Goal: Information Seeking & Learning: Learn about a topic

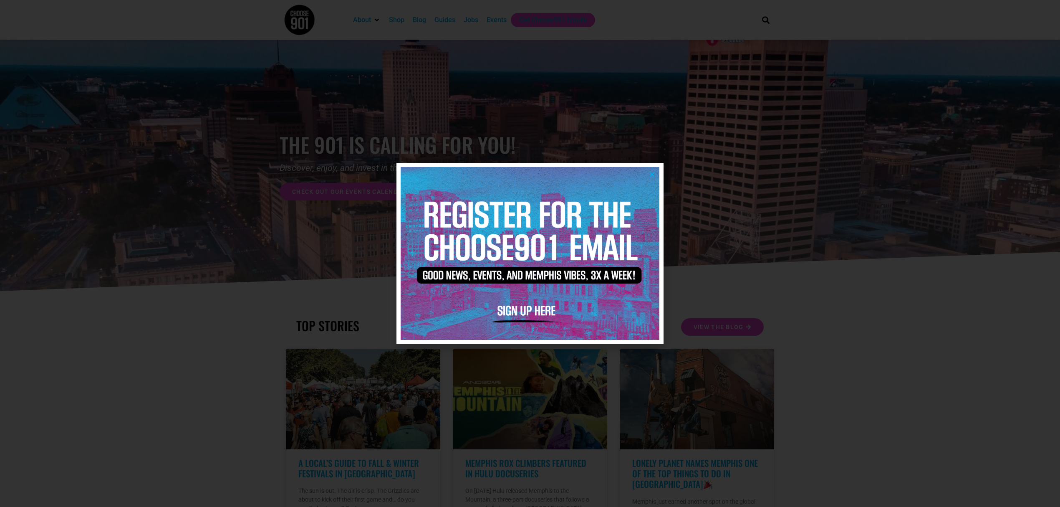
drag, startPoint x: 0, startPoint y: 0, endPoint x: 650, endPoint y: 172, distance: 672.5
click at [650, 172] on icon "Close" at bounding box center [652, 174] width 6 height 6
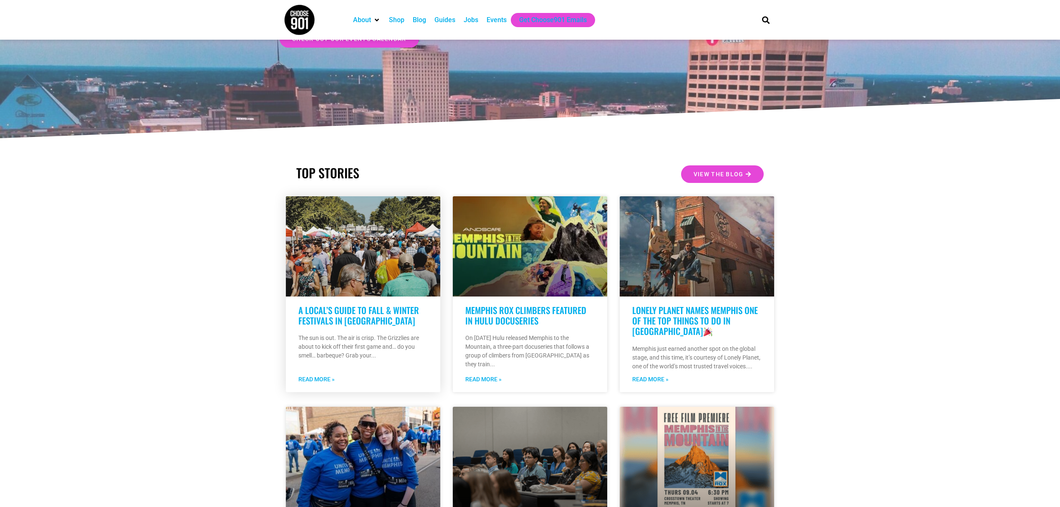
scroll to position [167, 0]
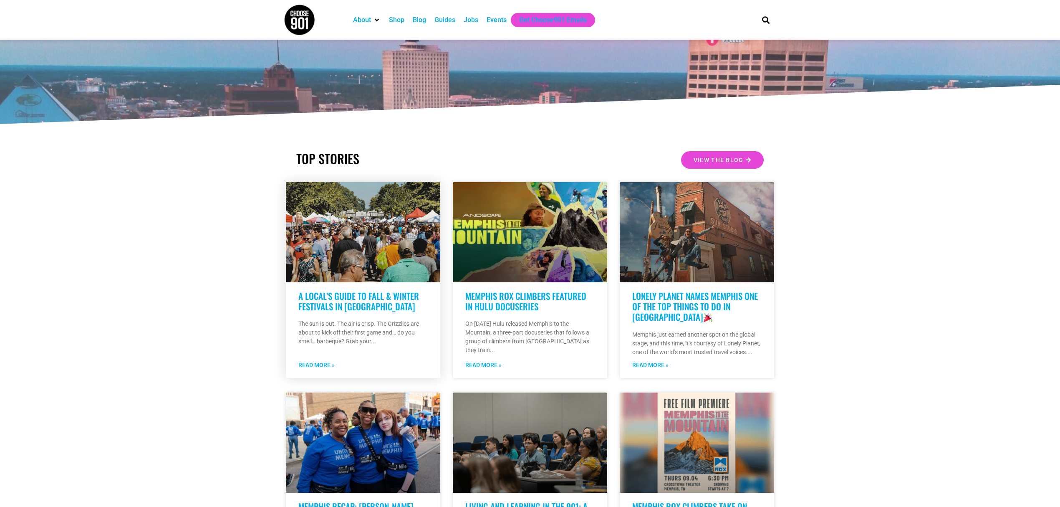
click at [364, 299] on link "A Local’s Guide to Fall & Winter Festivals in [GEOGRAPHIC_DATA]" at bounding box center [358, 300] width 121 height 23
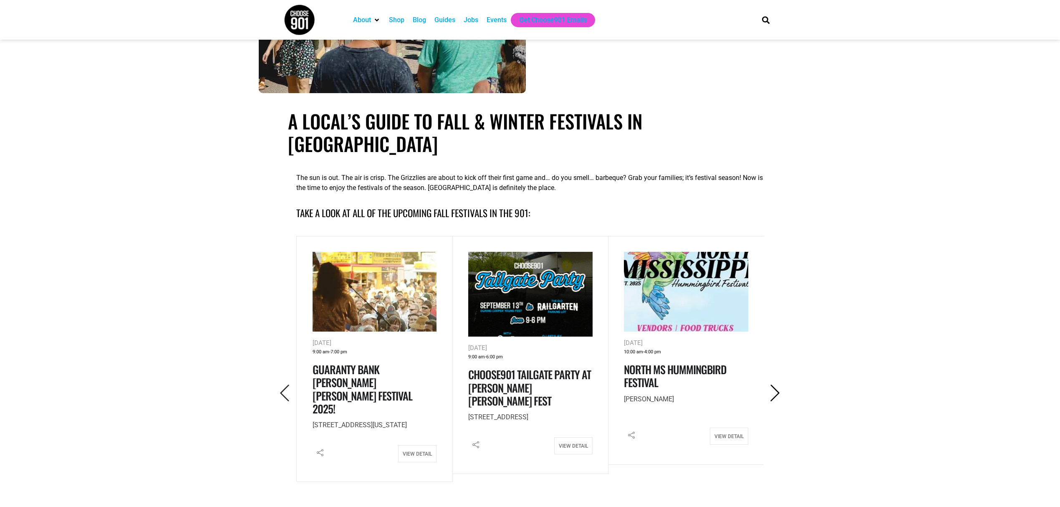
click at [775, 384] on icon "Next" at bounding box center [774, 392] width 17 height 17
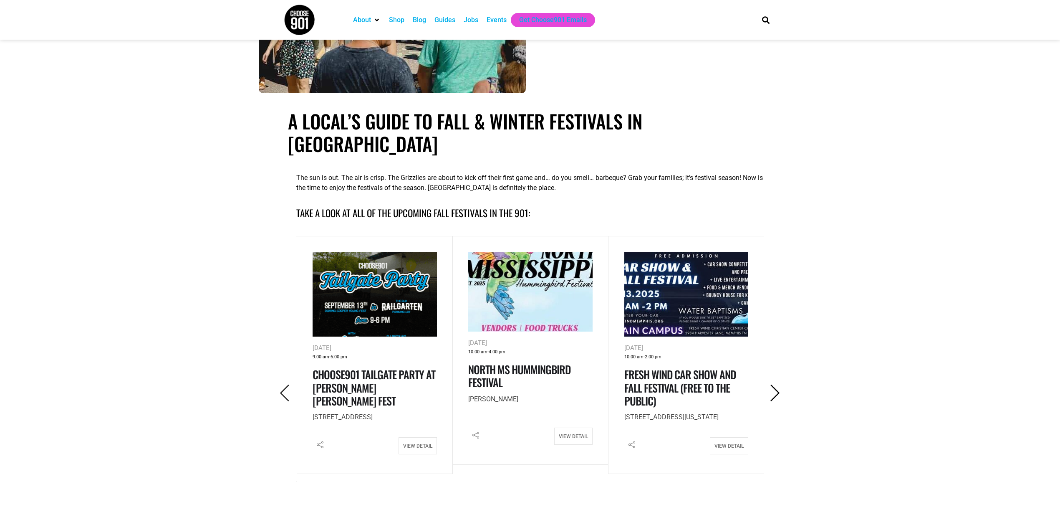
click at [775, 384] on icon "Next" at bounding box center [774, 392] width 17 height 17
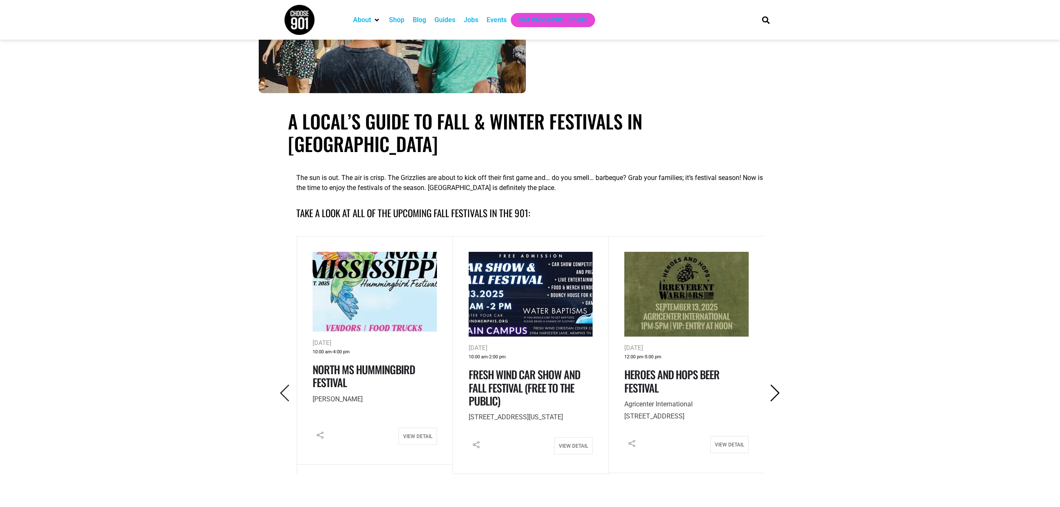
click at [775, 384] on icon "Next" at bounding box center [774, 392] width 17 height 17
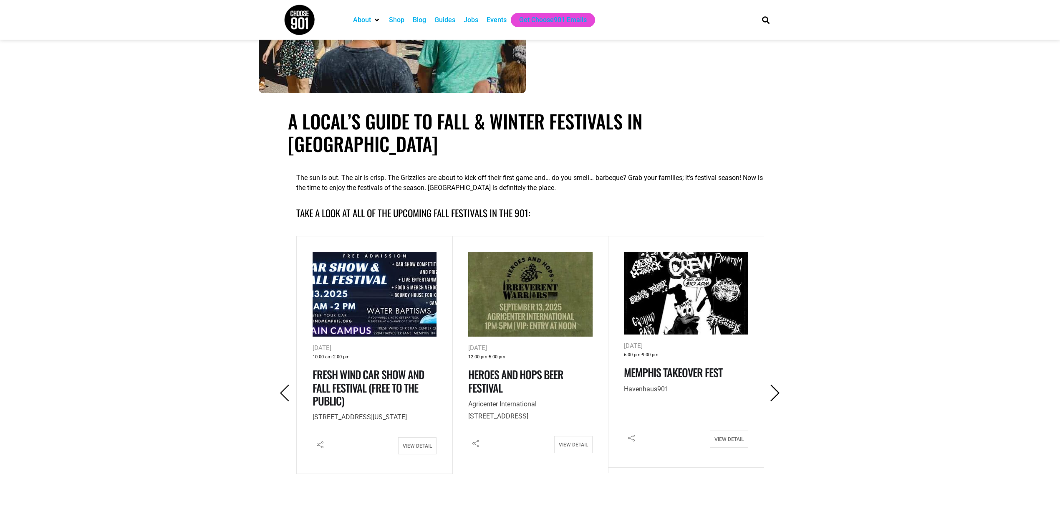
click at [775, 384] on icon "Next" at bounding box center [774, 392] width 17 height 17
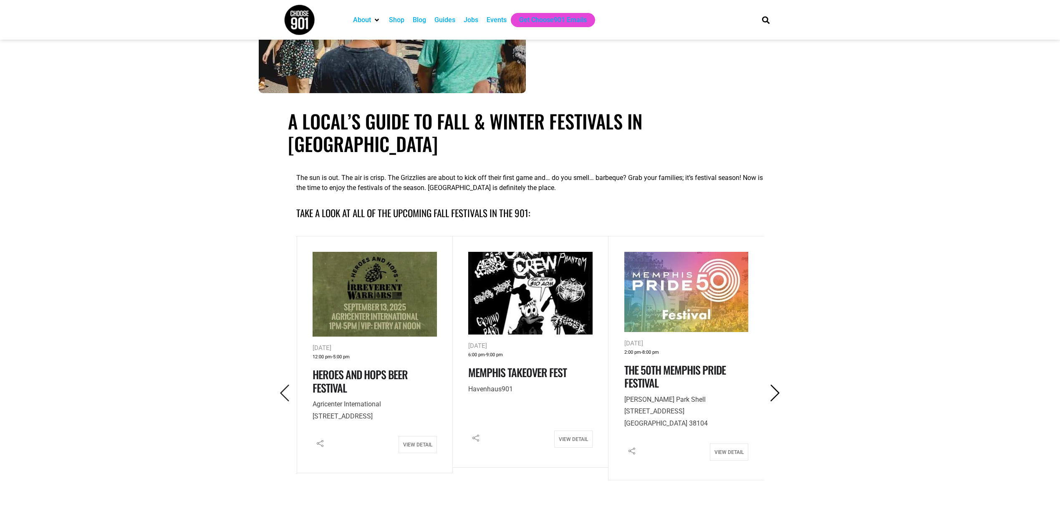
click at [775, 384] on icon "Next" at bounding box center [774, 392] width 17 height 17
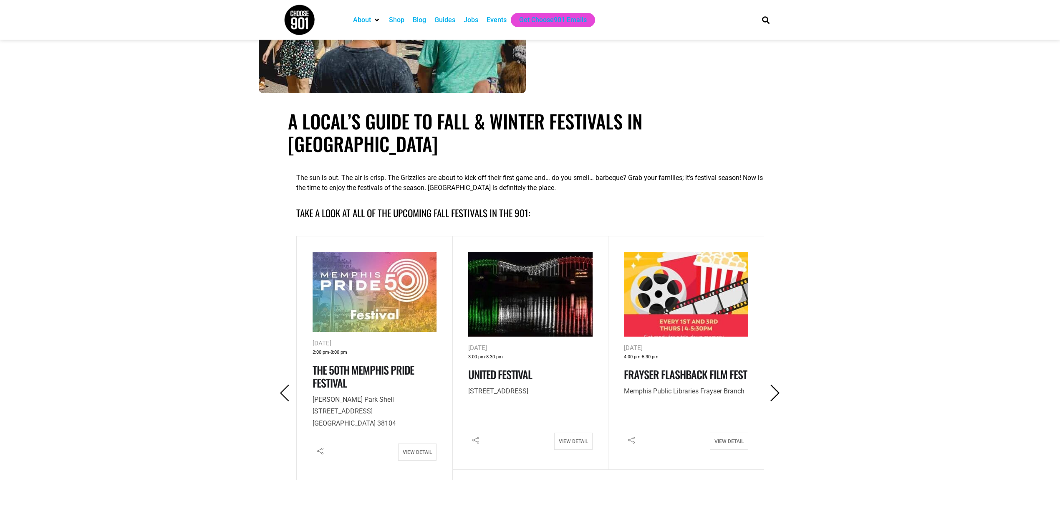
click at [775, 384] on icon "Next" at bounding box center [774, 392] width 17 height 17
